Goal: Task Accomplishment & Management: Manage account settings

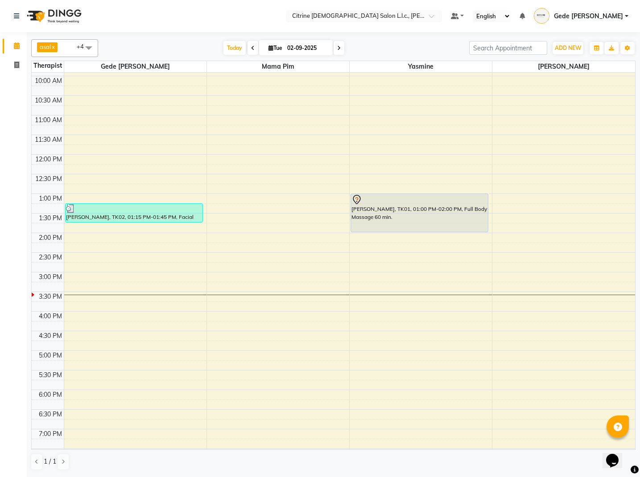
scroll to position [393, 0]
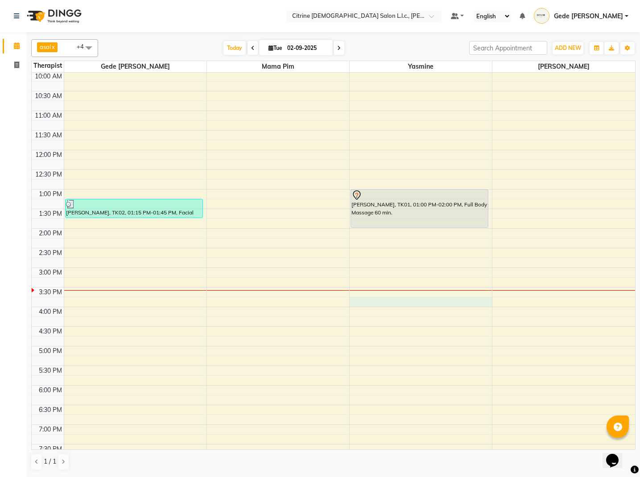
click at [373, 298] on div "12:00 AM 12:30 AM 1:00 AM 1:30 AM 2:00 AM 2:30 AM 3:00 AM 3:30 AM 4:00 AM 4:30 …" at bounding box center [333, 149] width 603 height 941
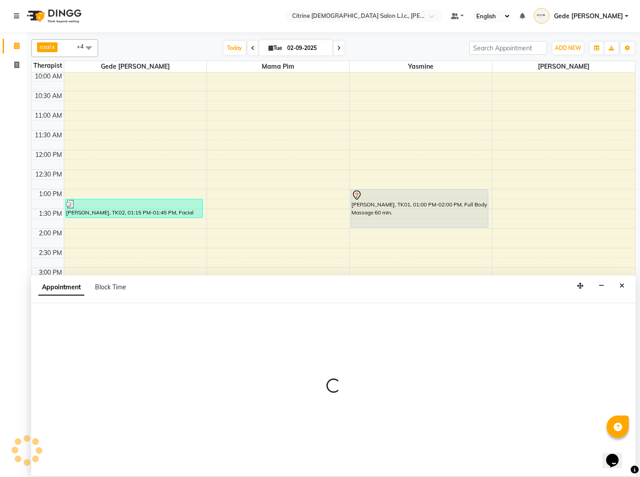
scroll to position [0, 0]
select select "88909"
select select "945"
select select "tentative"
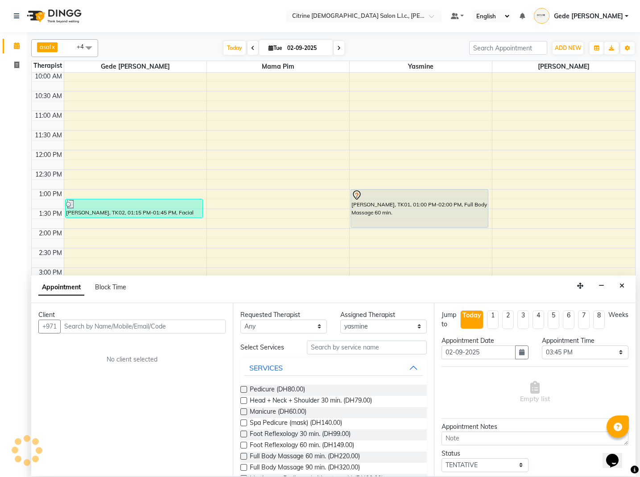
scroll to position [0, 0]
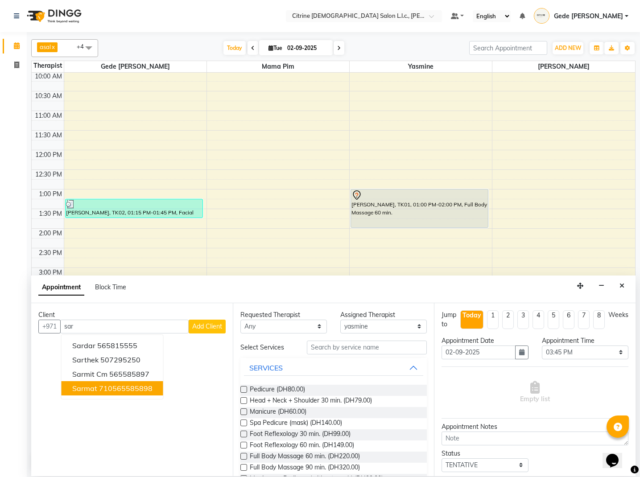
click at [88, 386] on span "sarmat" at bounding box center [84, 388] width 25 height 9
type input "710565585898"
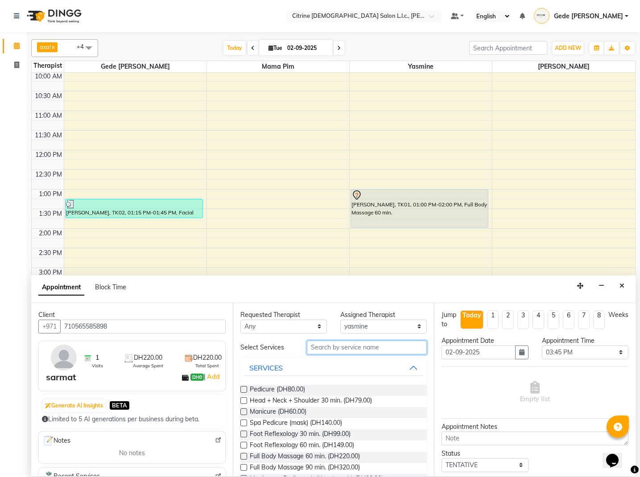
click at [321, 349] on input "text" at bounding box center [367, 348] width 120 height 14
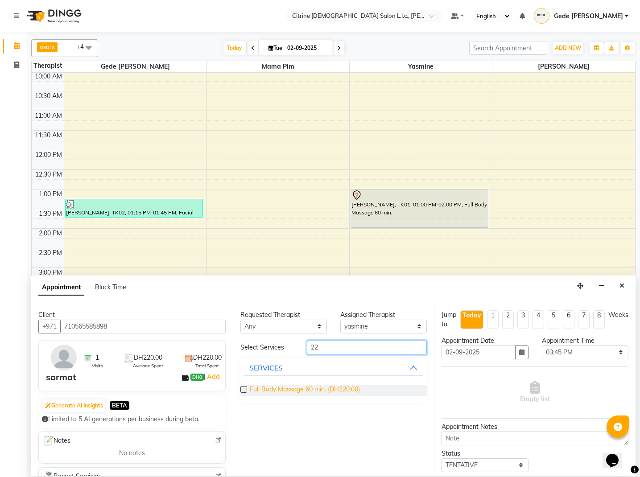
type input "22"
click at [284, 392] on span "Full Body Massage 60 min. (DH220.00)" at bounding box center [305, 390] width 110 height 11
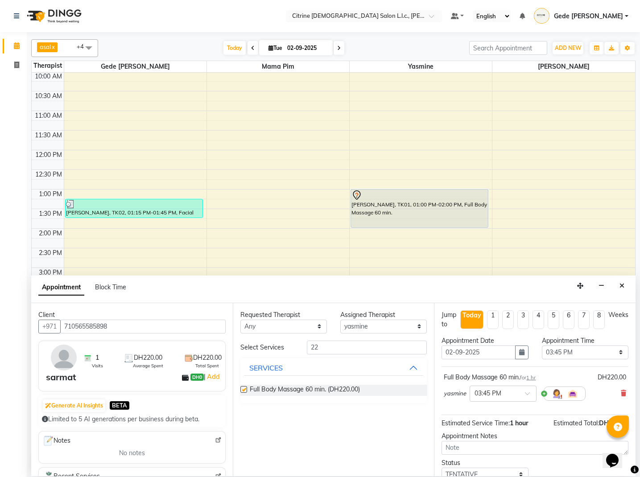
checkbox input "false"
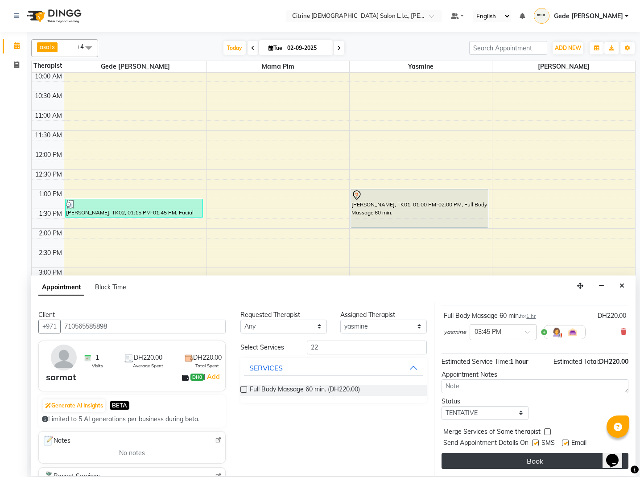
scroll to position [62, 0]
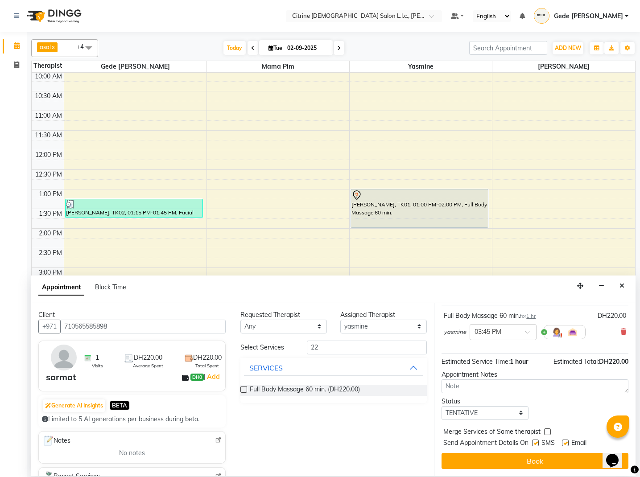
click at [525, 460] on button "Book" at bounding box center [534, 461] width 187 height 16
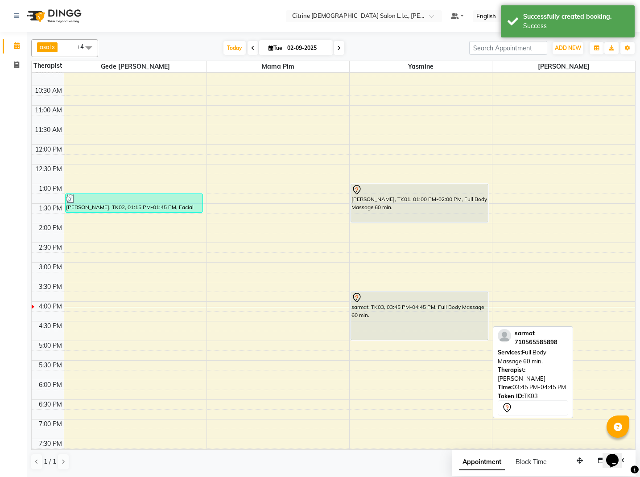
scroll to position [400, 0]
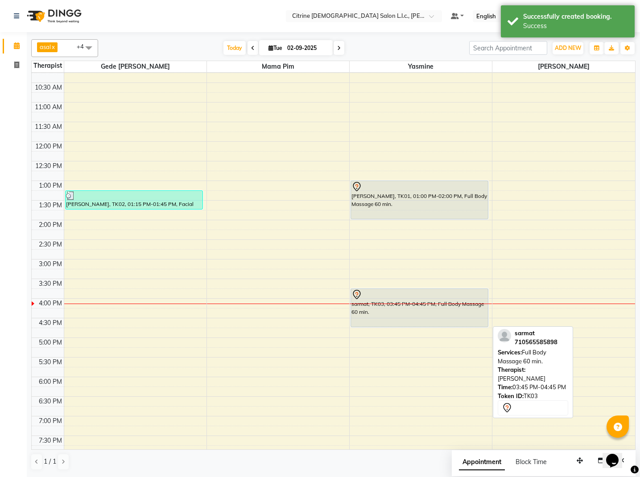
drag, startPoint x: 422, startPoint y: 330, endPoint x: 419, endPoint y: 324, distance: 7.0
click at [419, 324] on div "rahil, TK01, 01:00 PM-02:00 PM, Full Body Massage 60 min. sarmat, TK03, 03:45 P…" at bounding box center [421, 141] width 142 height 941
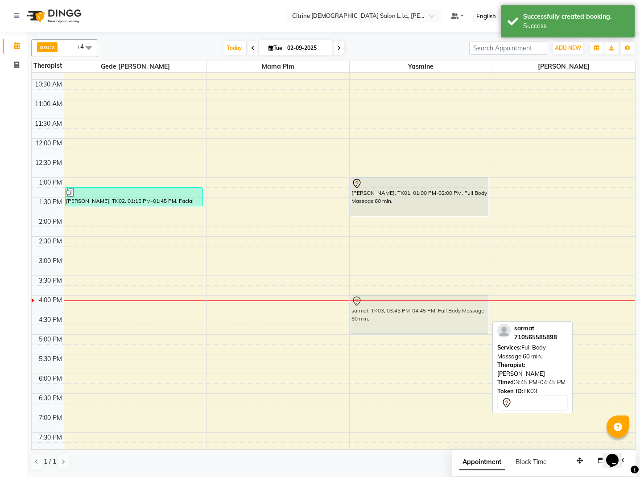
scroll to position [404, 0]
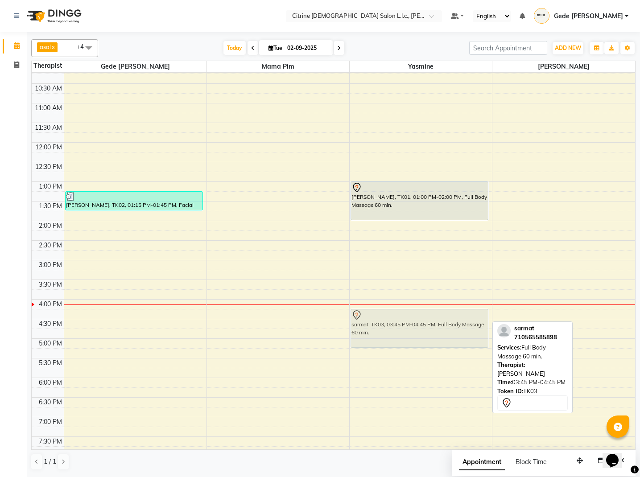
drag, startPoint x: 378, startPoint y: 308, endPoint x: 380, endPoint y: 332, distance: 23.2
click at [380, 332] on div "rahil, TK01, 01:00 PM-02:00 PM, Full Body Massage 60 min. sarmat, TK03, 03:45 P…" at bounding box center [421, 142] width 142 height 941
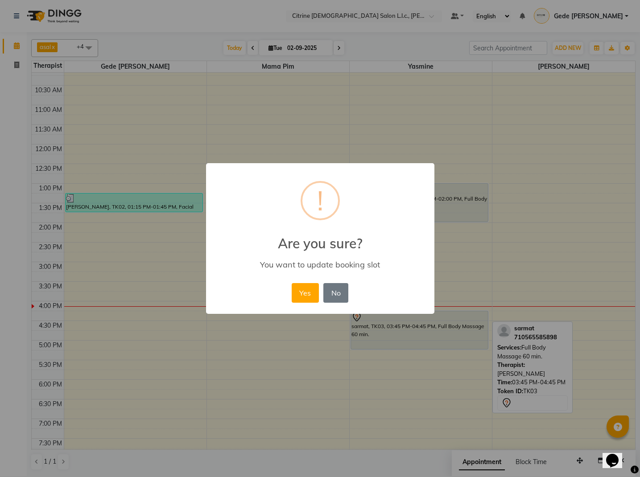
scroll to position [398, 0]
click at [293, 291] on button "Yes" at bounding box center [305, 293] width 27 height 20
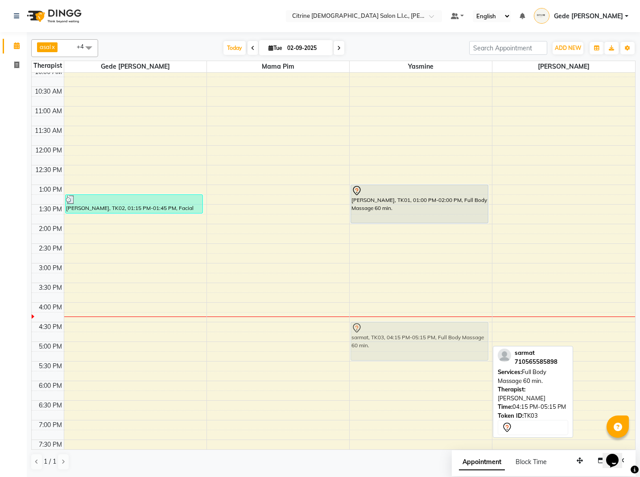
drag, startPoint x: 426, startPoint y: 329, endPoint x: 424, endPoint y: 337, distance: 8.1
click at [424, 337] on div "rahil, TK01, 01:00 PM-02:00 PM, Full Body Massage 60 min. sarmat, TK03, 04:15 P…" at bounding box center [421, 145] width 142 height 941
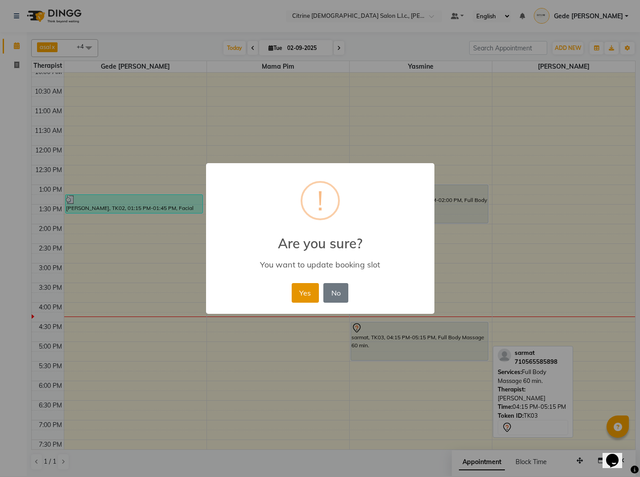
click at [298, 290] on button "Yes" at bounding box center [305, 293] width 27 height 20
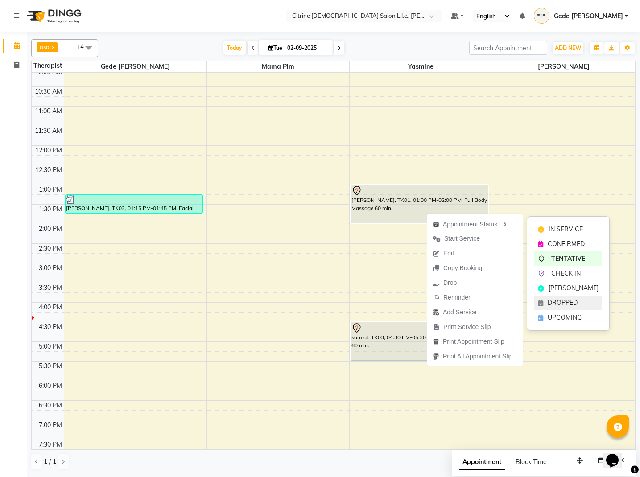
click at [551, 300] on span "DROPPED" at bounding box center [562, 302] width 30 height 9
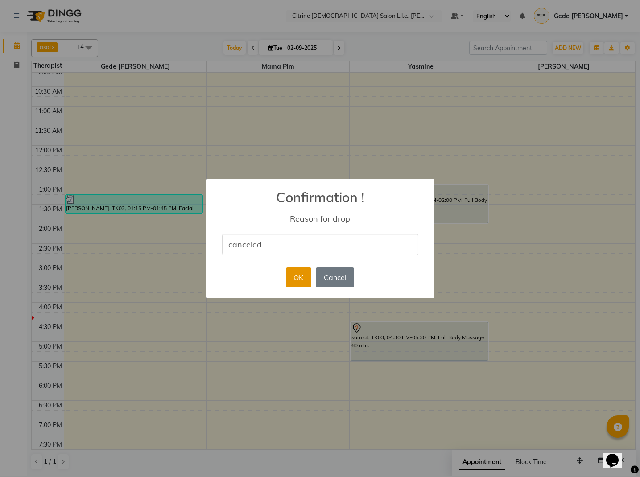
type input "canceled"
click at [300, 281] on button "OK" at bounding box center [298, 277] width 25 height 20
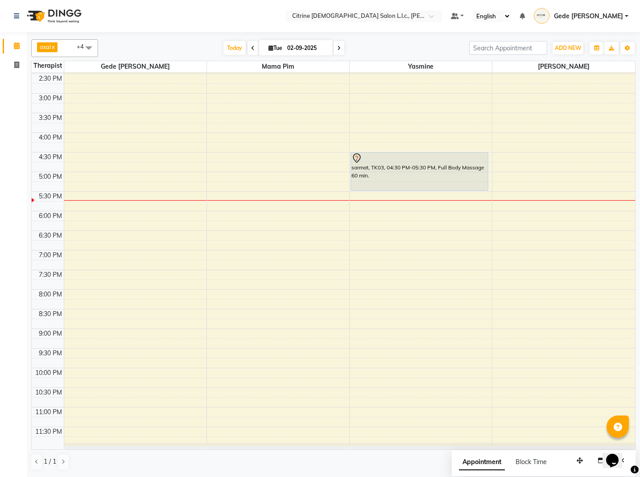
scroll to position [0, 0]
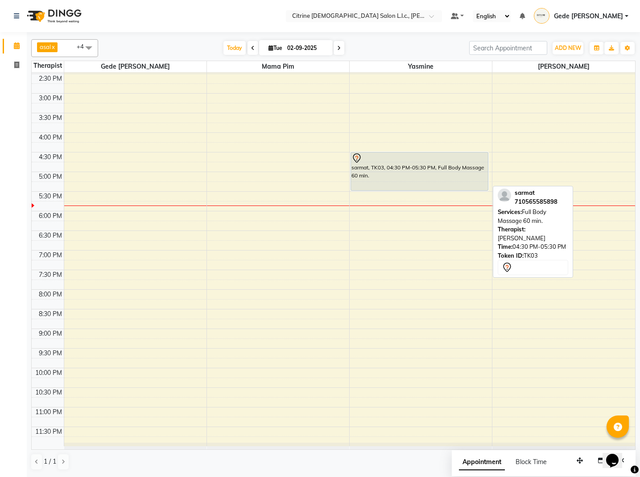
click at [401, 167] on div "sarmat, TK03, 04:30 PM-05:30 PM, Full Body Massage 60 min." at bounding box center [419, 171] width 137 height 38
click at [402, 174] on div "sarmat, TK03, 04:30 PM-05:30 PM, Full Body Massage 60 min." at bounding box center [419, 171] width 137 height 38
select select "7"
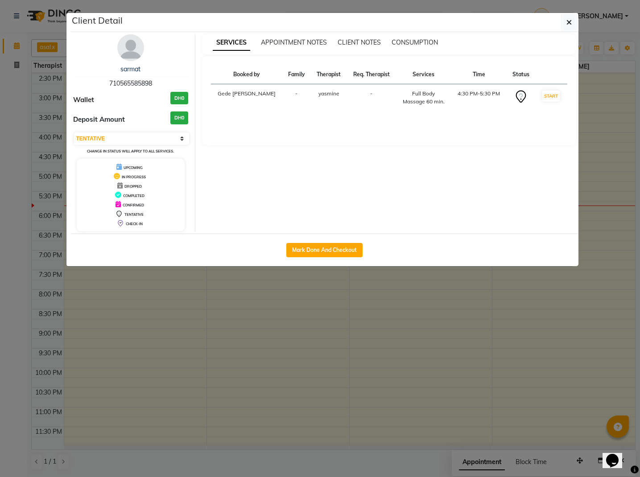
click at [337, 259] on div "Mark Done And Checkout" at bounding box center [324, 250] width 507 height 33
click at [342, 253] on button "Mark Done And Checkout" at bounding box center [324, 250] width 76 height 14
select select "service"
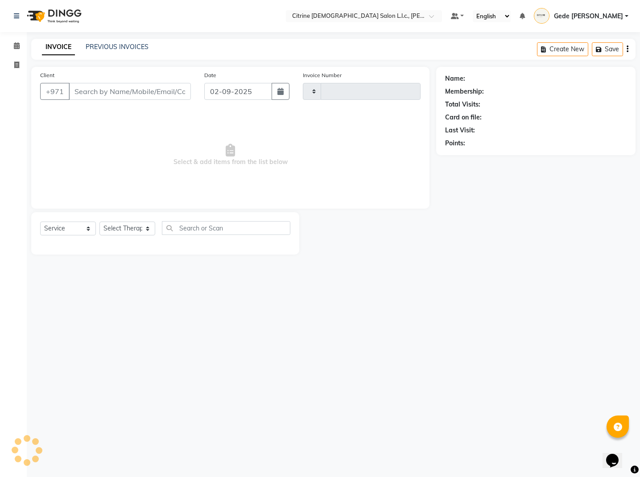
type input "0501"
select select "7896"
type input "710565585898"
select select "88909"
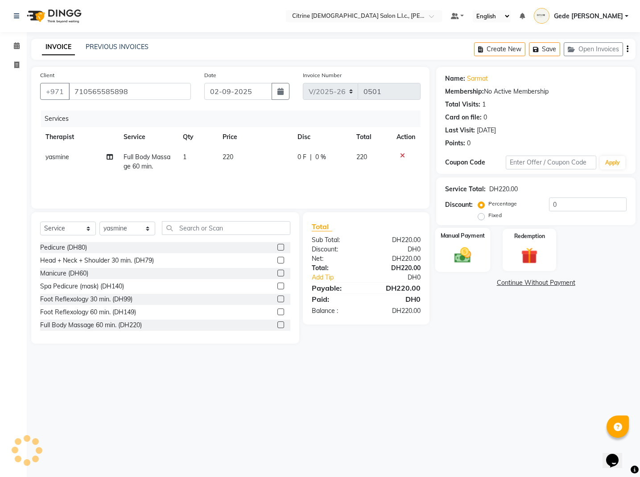
click at [456, 243] on div "Manual Payment" at bounding box center [462, 250] width 55 height 44
click at [508, 287] on span "CARD" at bounding box center [510, 283] width 19 height 10
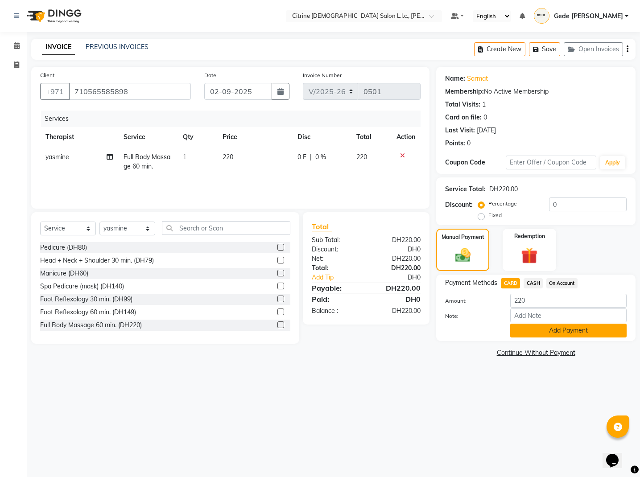
click at [555, 325] on button "Add Payment" at bounding box center [568, 331] width 116 height 14
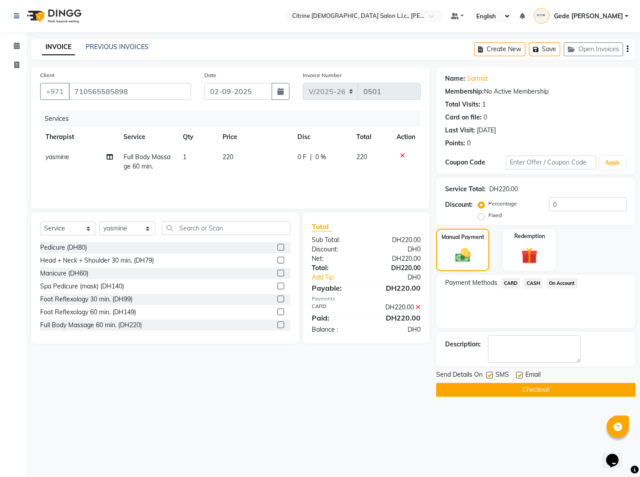
click at [531, 394] on button "Checkout" at bounding box center [535, 390] width 199 height 14
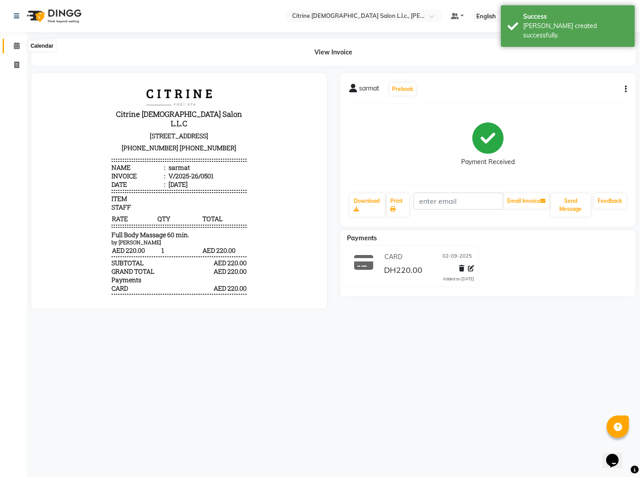
click at [18, 46] on icon at bounding box center [17, 45] width 6 height 7
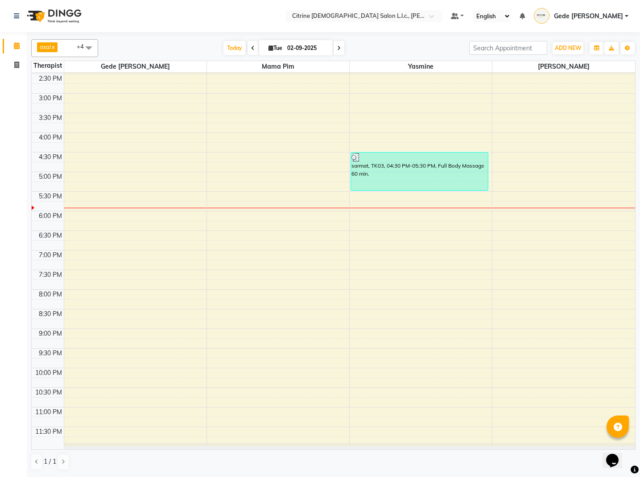
scroll to position [1, 0]
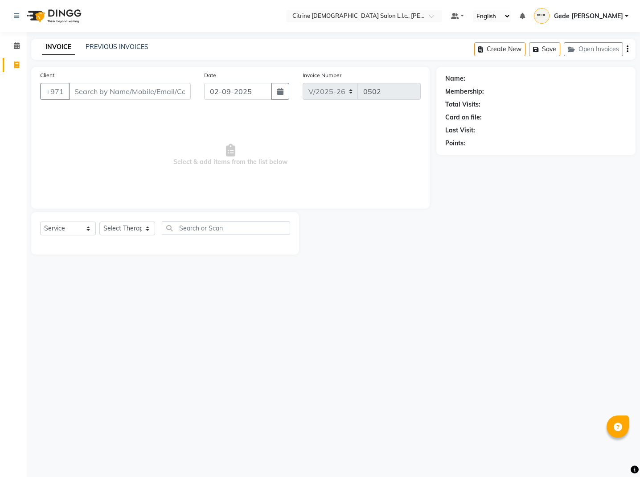
select select "7896"
select select "service"
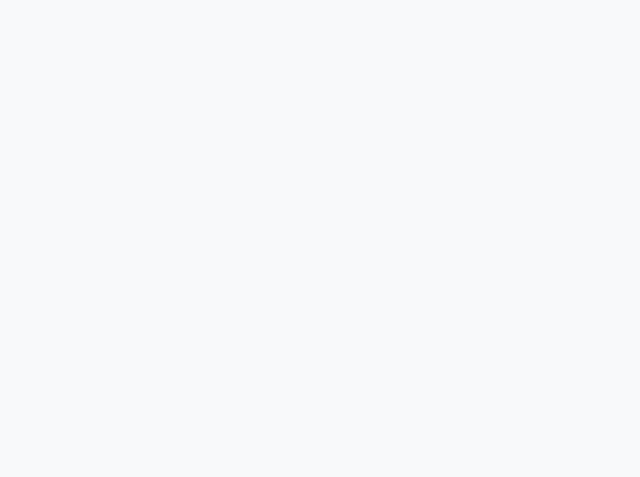
select select "service"
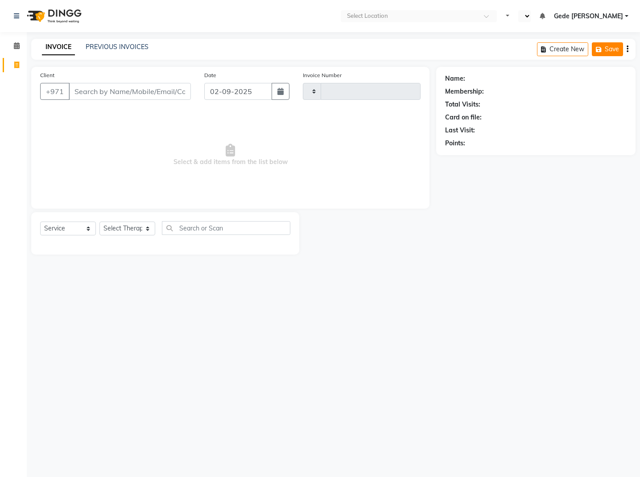
select select "en"
type input "0502"
select select "7896"
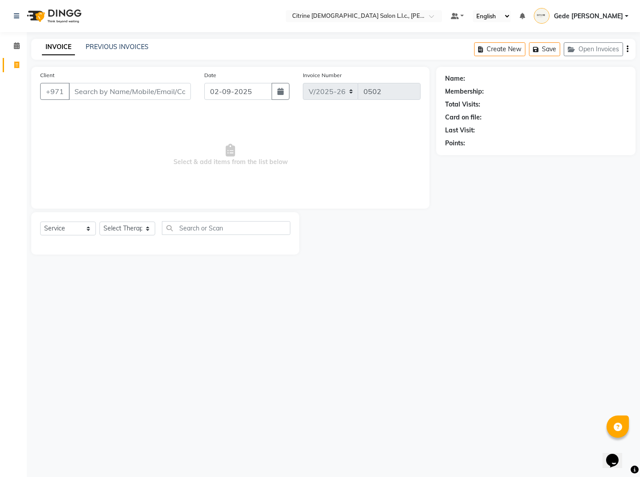
click at [617, 16] on span "Gede [PERSON_NAME]" at bounding box center [588, 16] width 69 height 9
click at [585, 65] on link "Sign out" at bounding box center [583, 64] width 82 height 14
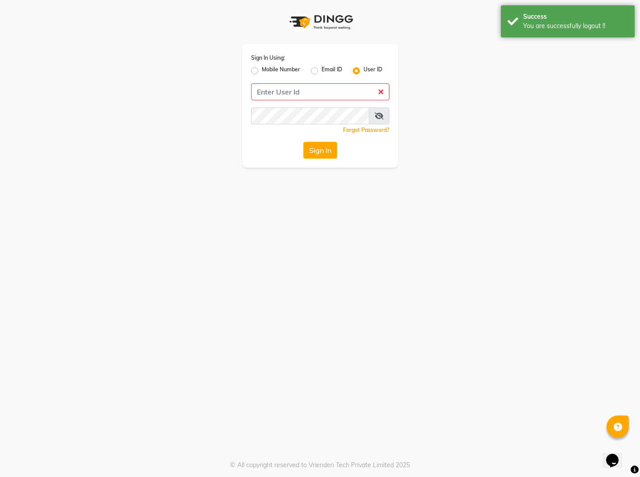
click at [321, 72] on label "Email ID" at bounding box center [331, 71] width 21 height 11
click at [321, 71] on input "Email ID" at bounding box center [324, 69] width 6 height 6
radio input "true"
radio input "false"
drag, startPoint x: 304, startPoint y: 91, endPoint x: 309, endPoint y: 95, distance: 6.0
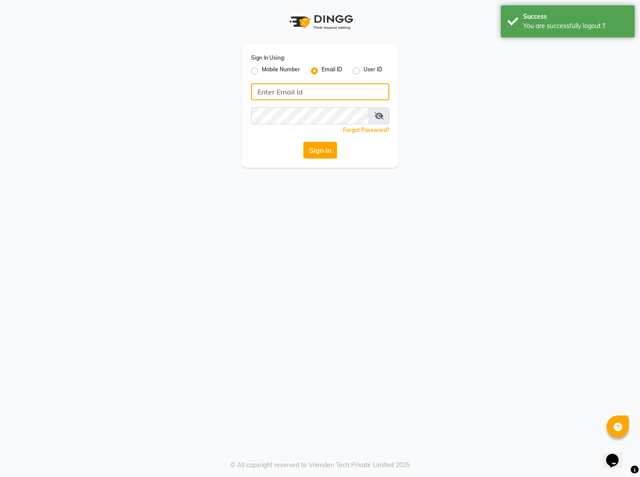
click at [304, 91] on input "Username" at bounding box center [320, 91] width 138 height 17
type input "sana.bayat@hotmail.com"
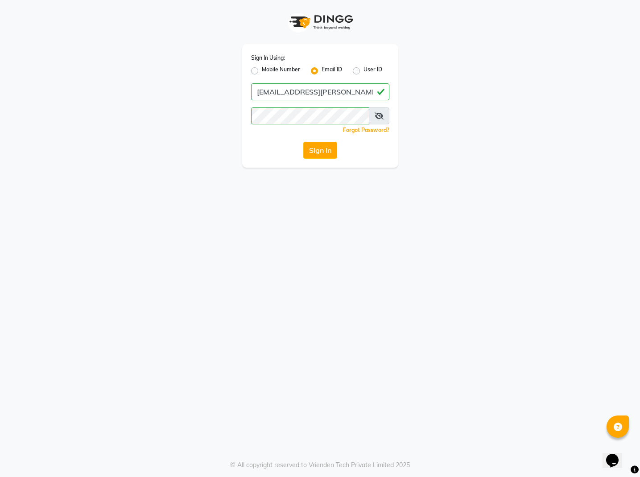
click at [317, 154] on button "Sign In" at bounding box center [320, 150] width 34 height 17
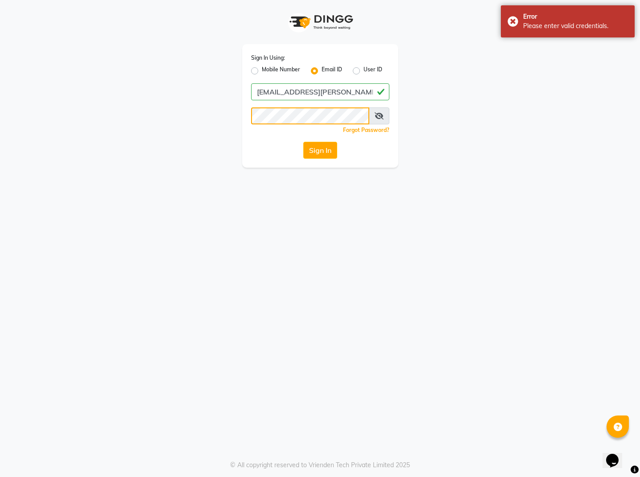
click at [201, 111] on div "Sign In Using: Mobile Number Email ID User ID sana.bayat@hotmail.com Remember m…" at bounding box center [320, 84] width 508 height 168
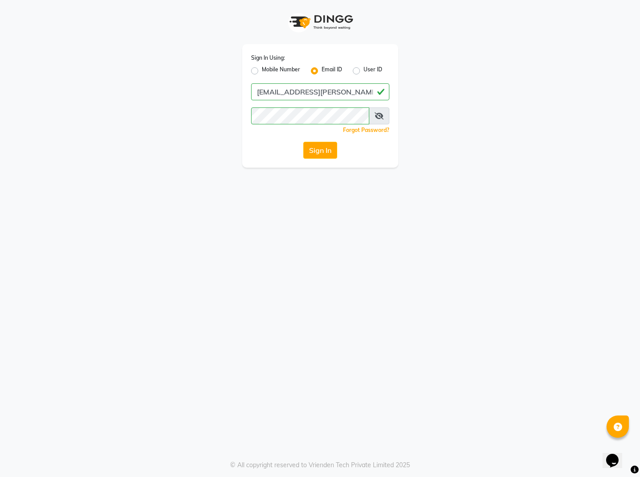
click at [327, 147] on button "Sign In" at bounding box center [320, 150] width 34 height 17
